Goal: Task Accomplishment & Management: Use online tool/utility

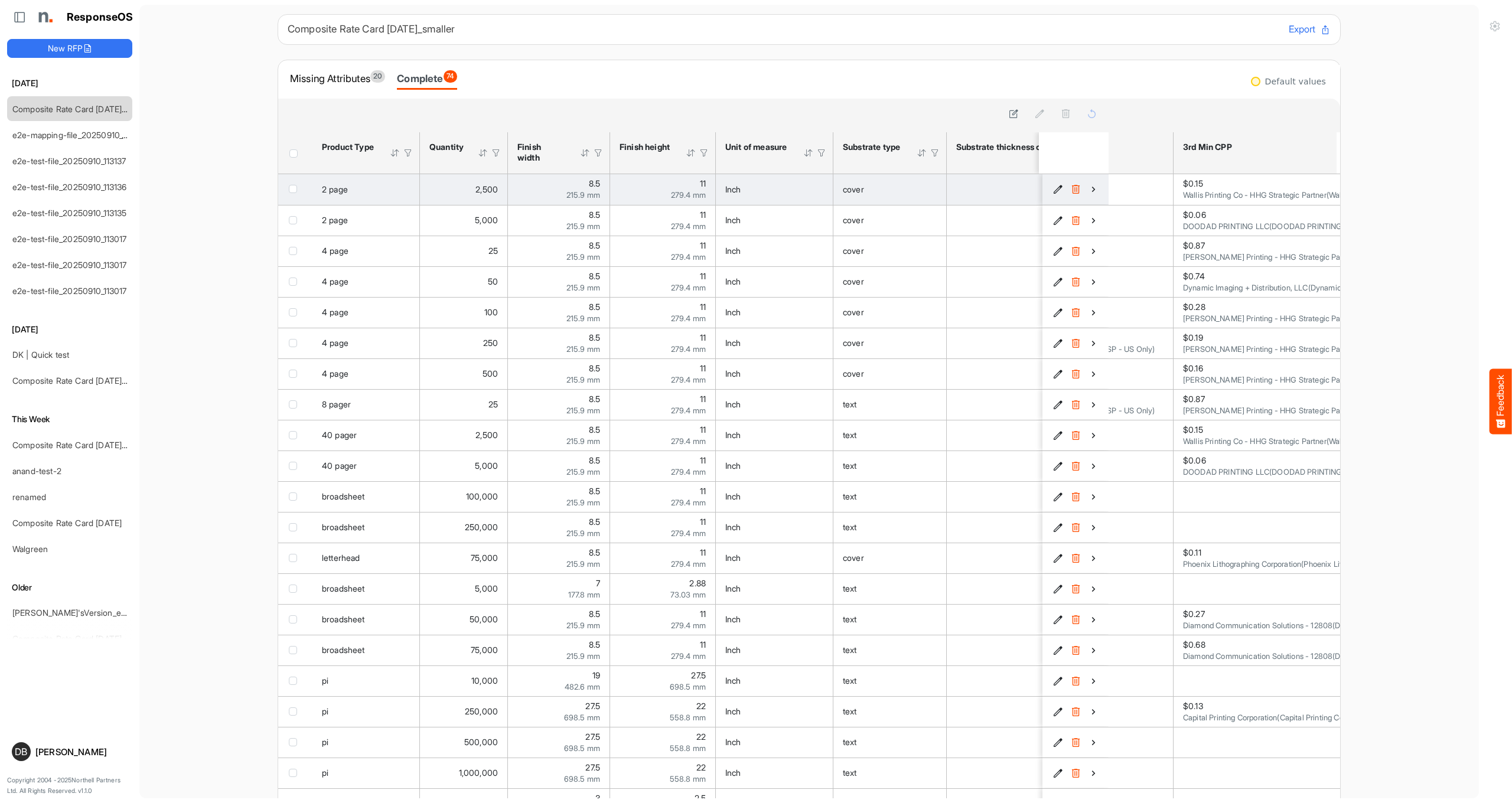
click at [1091, 188] on icon "0696bab5-53a8-4fe6-85a8-e33a0102c40f is template cell Column Header" at bounding box center [1093, 188] width 10 height 10
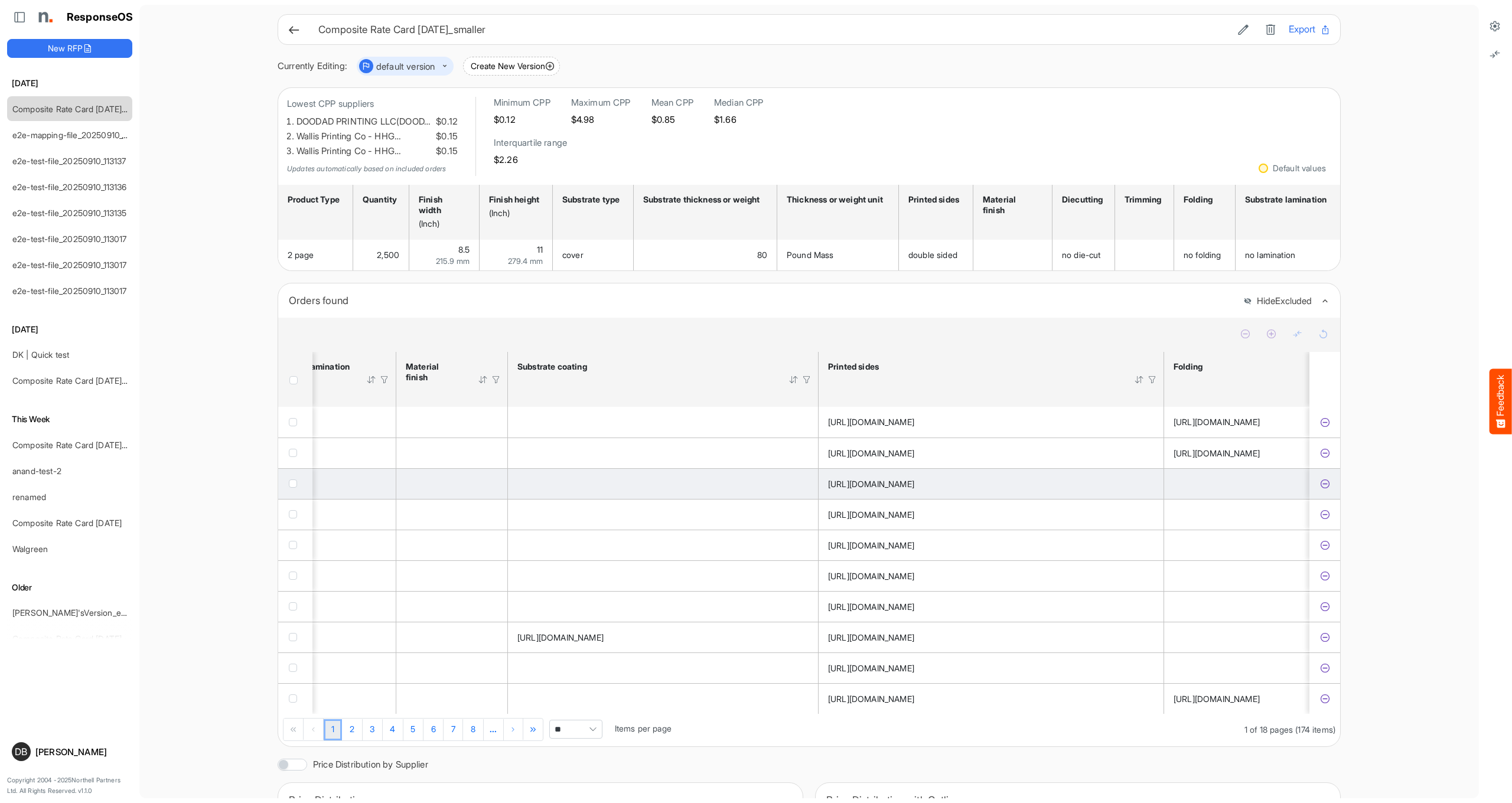
scroll to position [0, 1759]
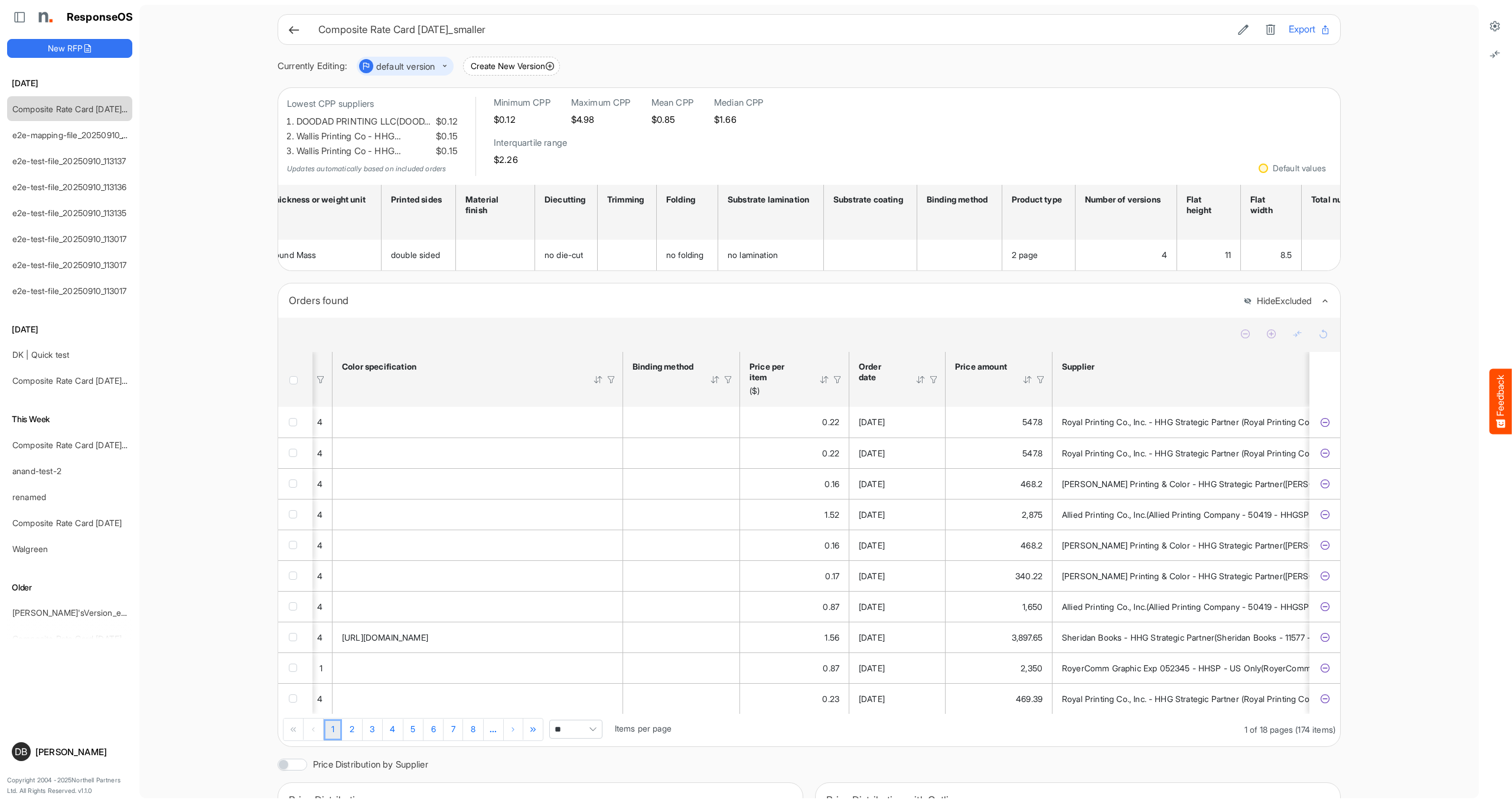
click at [297, 28] on icon at bounding box center [294, 30] width 12 height 12
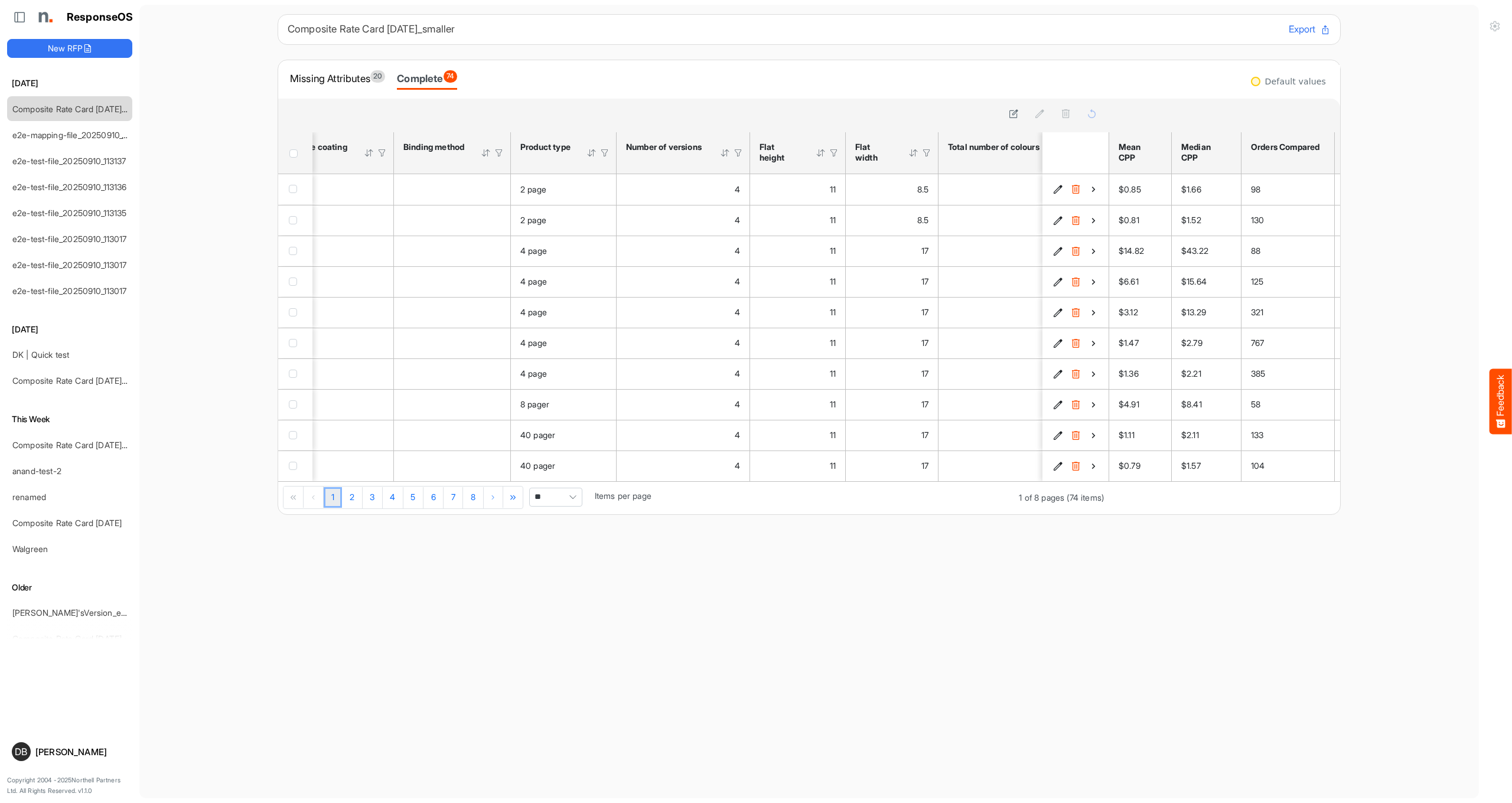
click at [569, 498] on span "Pagerdropdown" at bounding box center [573, 497] width 18 height 18
click at [561, 595] on li "All" at bounding box center [558, 594] width 52 height 18
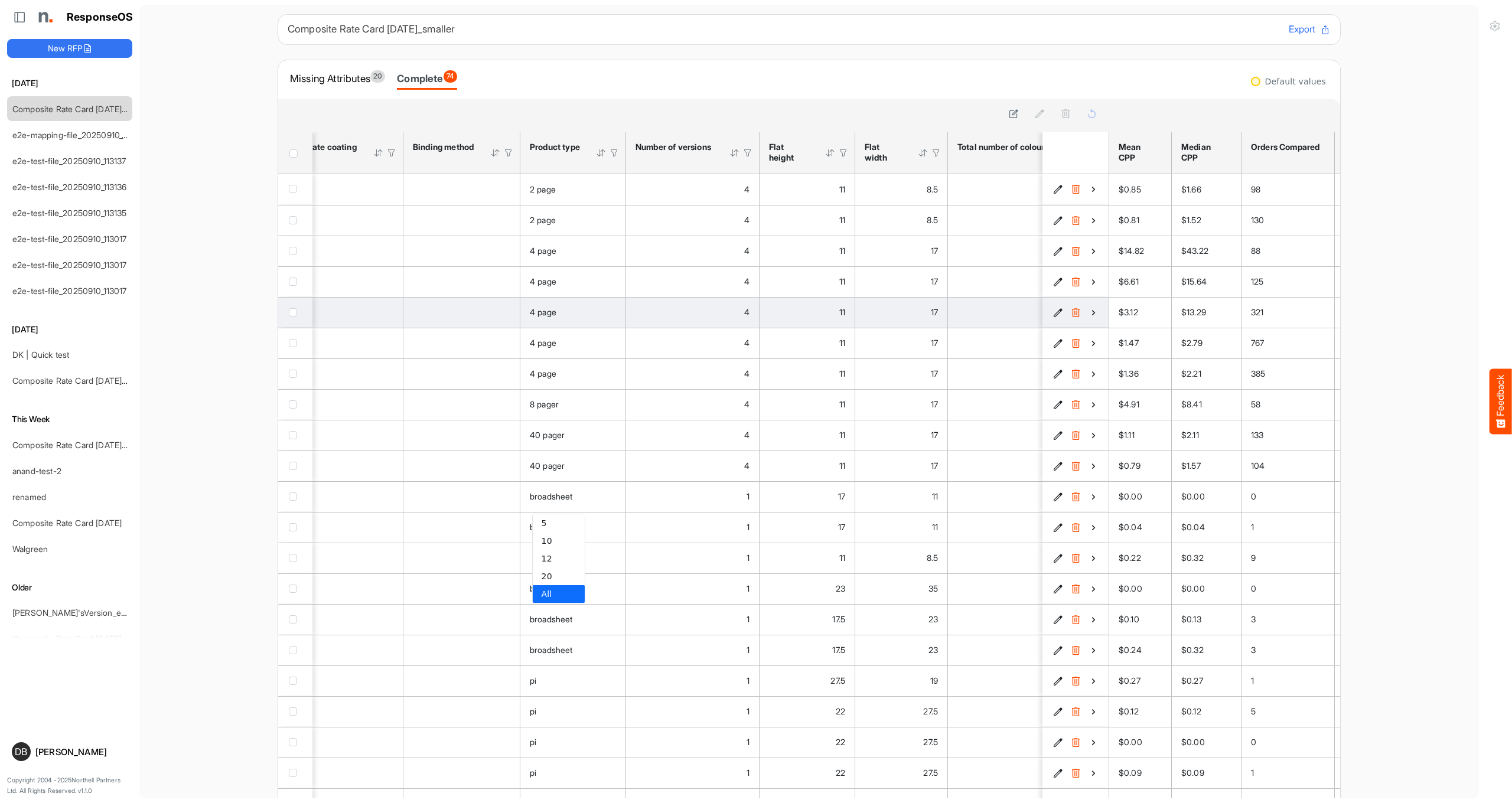
type input "***"
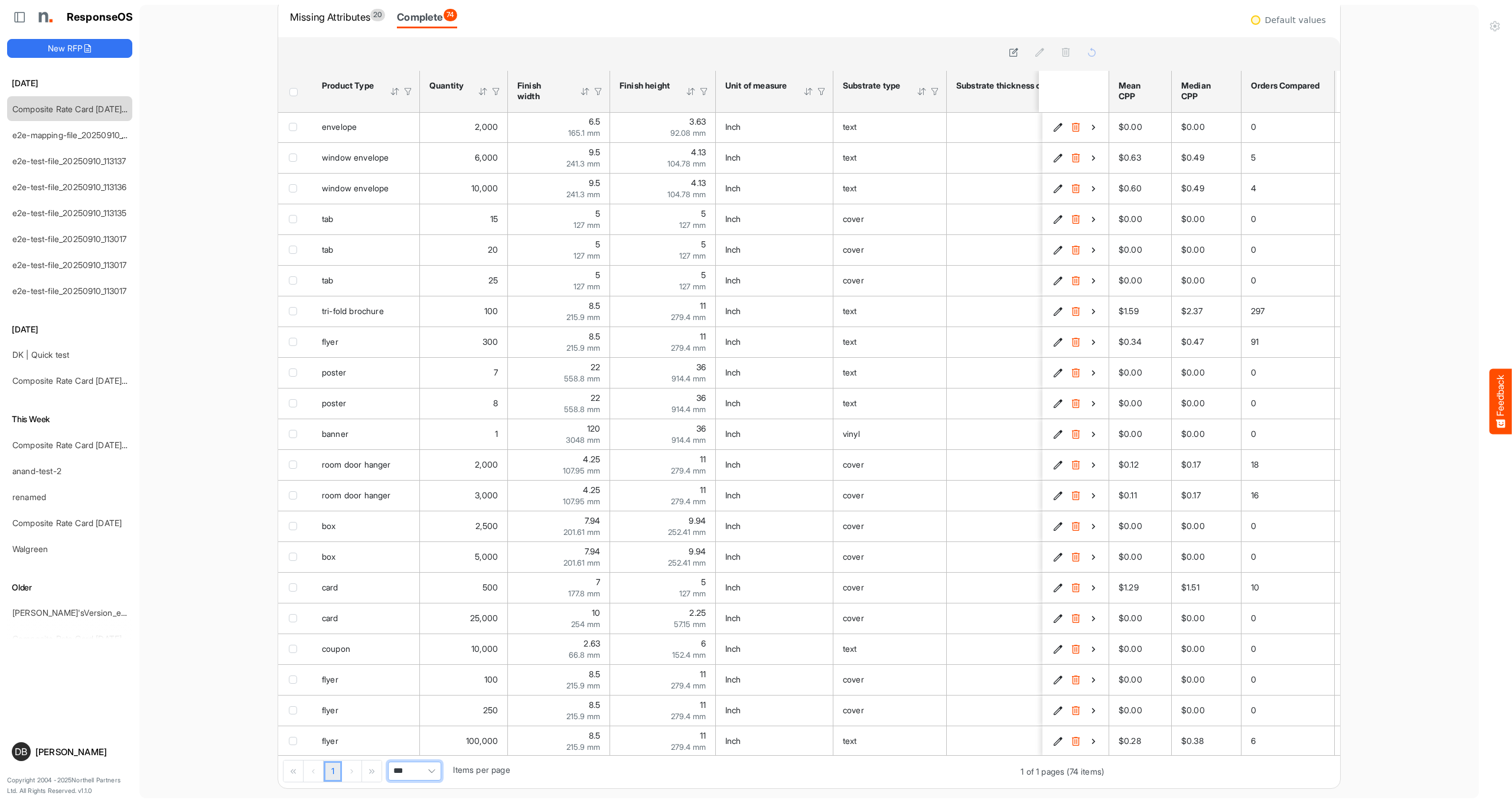
scroll to position [732, 0]
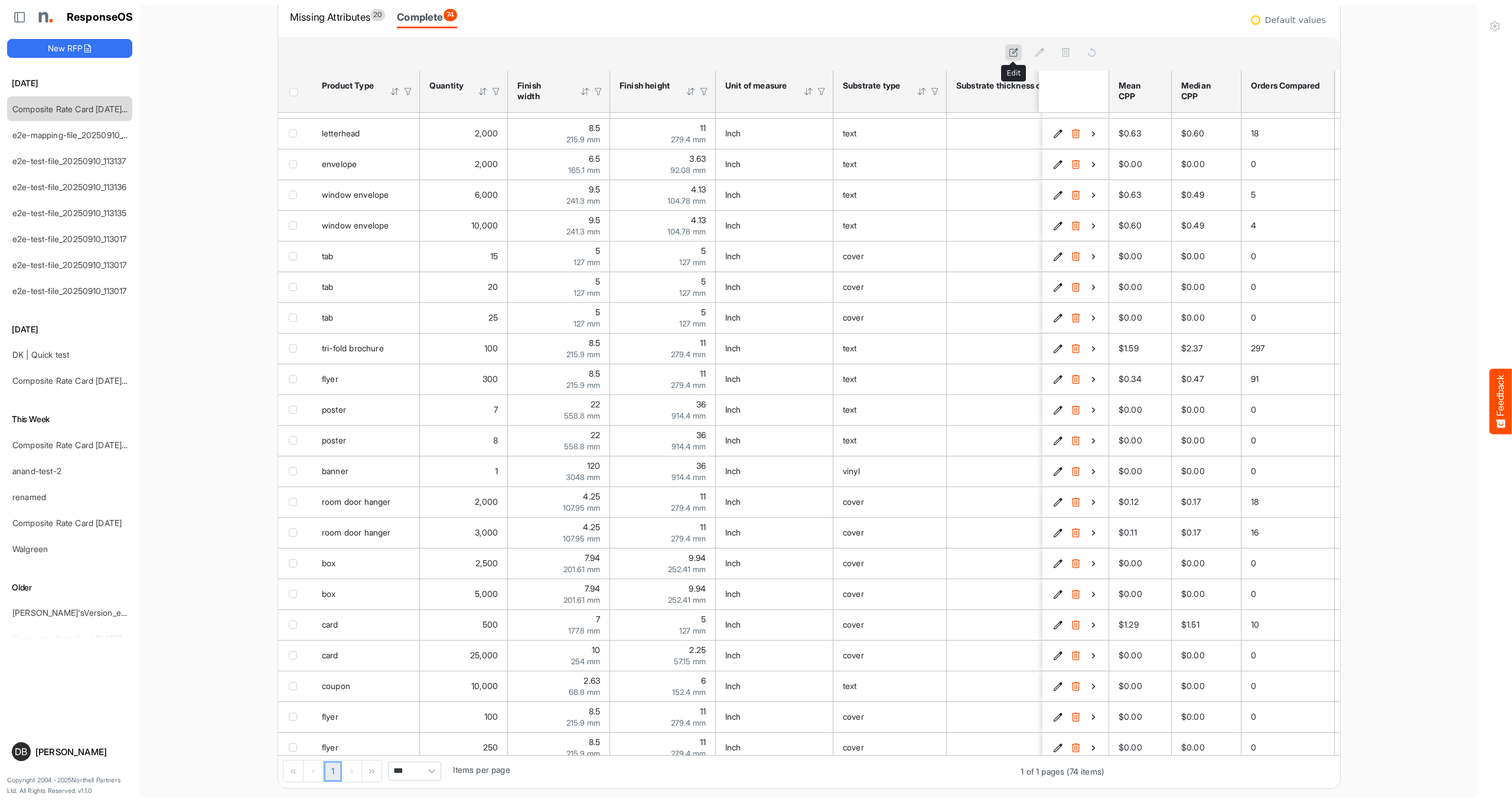
click at [1009, 52] on icon at bounding box center [1013, 52] width 10 height 10
click at [821, 137] on icon "Inch is template cell Column Header httpsnorthellcomontologiesmapping-rulesmeas…" at bounding box center [817, 133] width 10 height 10
click at [785, 137] on span at bounding box center [790, 134] width 18 height 18
click at [839, 45] on h6 "Inline Editing" at bounding box center [649, 51] width 723 height 15
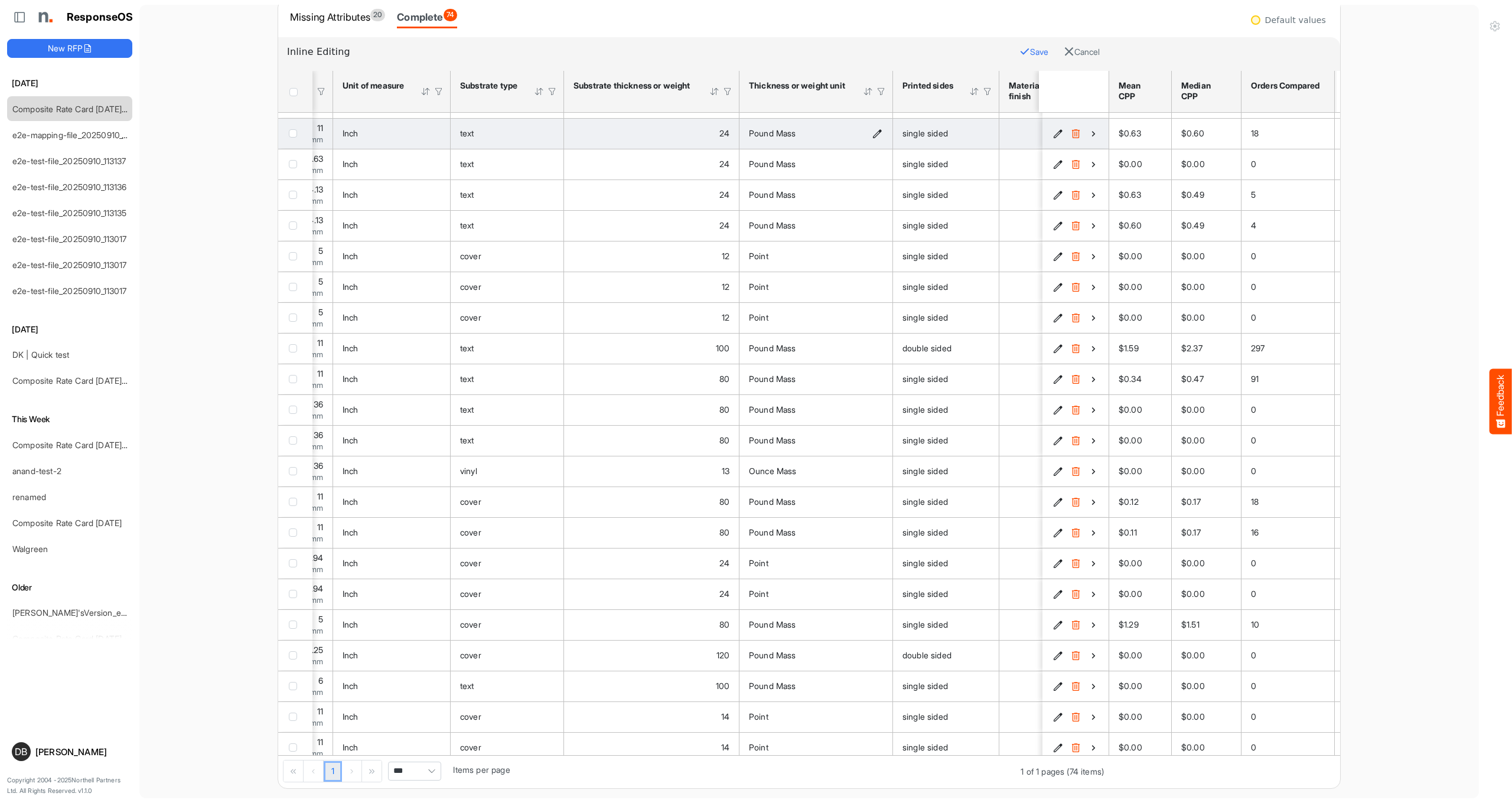
click at [878, 136] on icon "Pound Mass is template cell Column Header httpsnorthellcomontologiesmapping-rul…" at bounding box center [877, 133] width 10 height 10
click at [847, 136] on span at bounding box center [842, 134] width 18 height 18
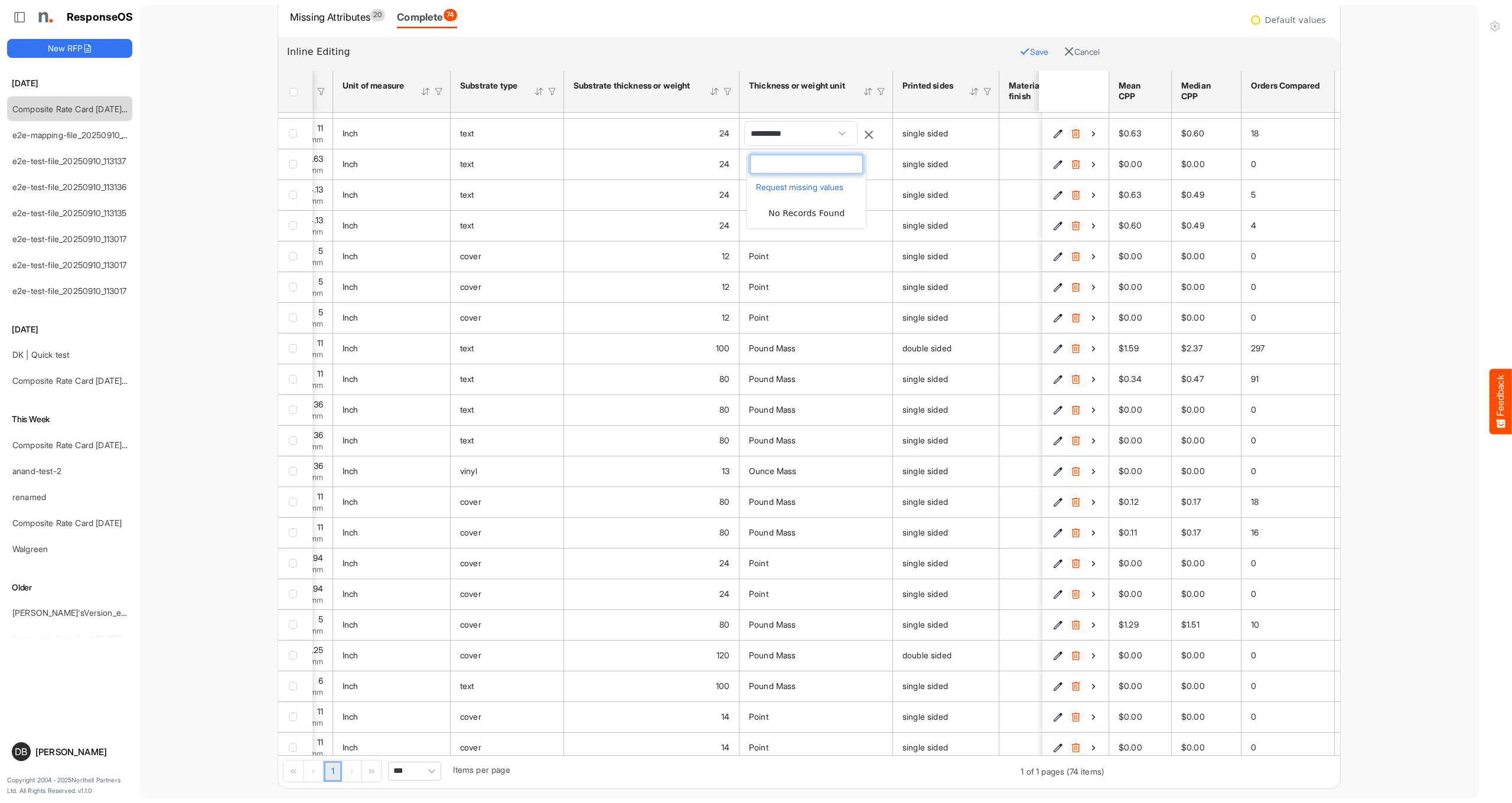
click at [845, 35] on div "Missing Attributes 20 Complete 74" at bounding box center [809, 18] width 1061 height 39
